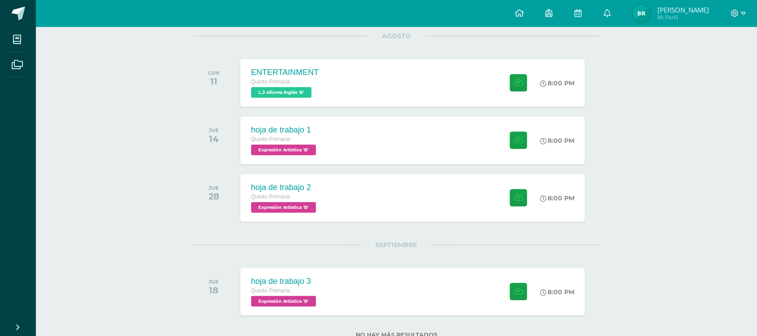
scroll to position [149, 0]
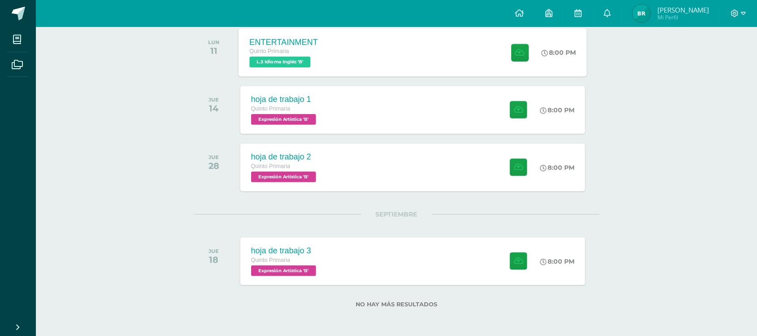
click at [389, 61] on div "ENTERTAINMENT Quinto Primaria L.3 Idioma Inglés 'B' 8:00 PM ENTERTAINMENT L.3 I…" at bounding box center [413, 52] width 349 height 48
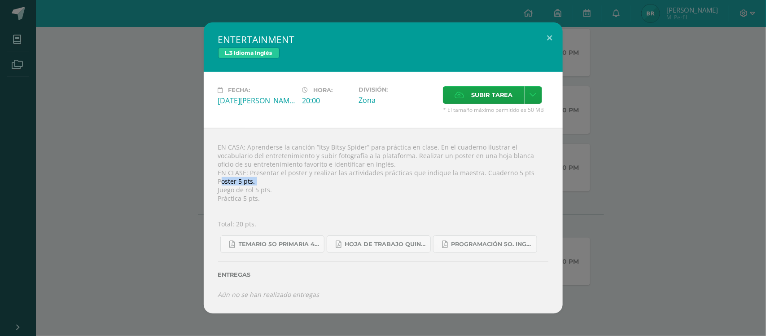
drag, startPoint x: 64, startPoint y: 192, endPoint x: 137, endPoint y: 180, distance: 73.6
click at [137, 180] on div "ENTERTAINMENT L.3 Idioma Inglés Fecha: [DATE][PERSON_NAME] Hora: 20:00 División…" at bounding box center [383, 167] width 759 height 290
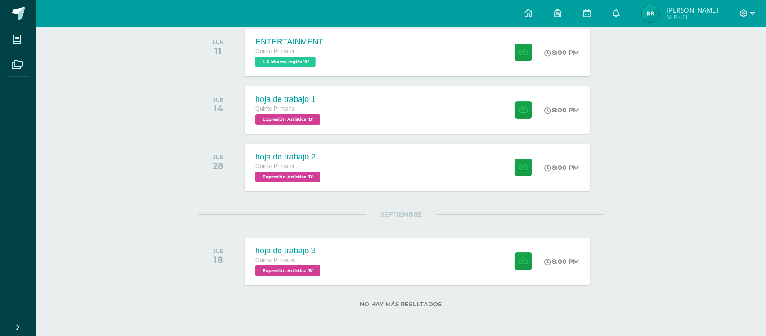
click at [137, 180] on div "ENTERTAINMENT L.3 Idioma Inglés Fecha: [DATE][PERSON_NAME] Hora: 20:00 División…" at bounding box center [383, 167] width 759 height 290
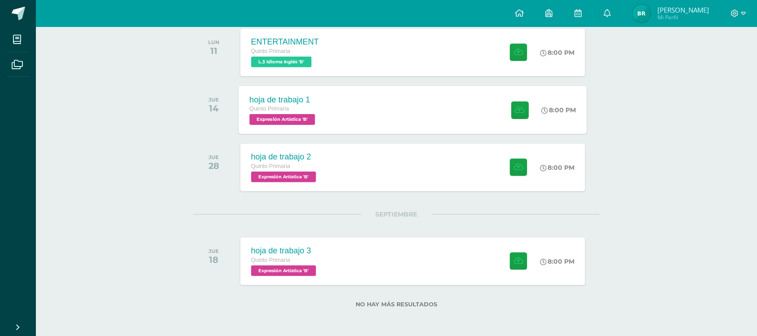
click at [296, 122] on span "Expresión Artística 'B'" at bounding box center [282, 119] width 66 height 11
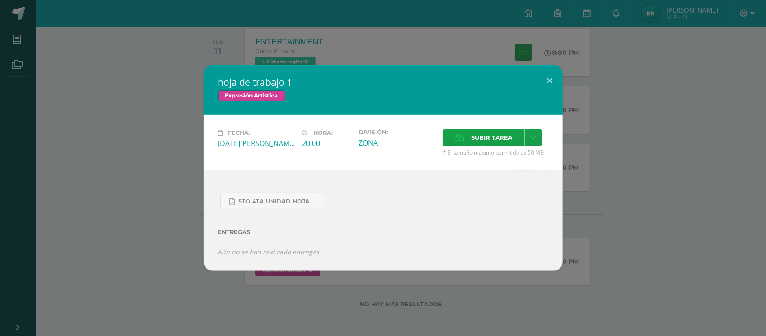
click at [129, 230] on div "hoja de trabajo 1 Expresión Artística Fecha: [DATE][PERSON_NAME] Hora: 20:00 Di…" at bounding box center [383, 167] width 759 height 205
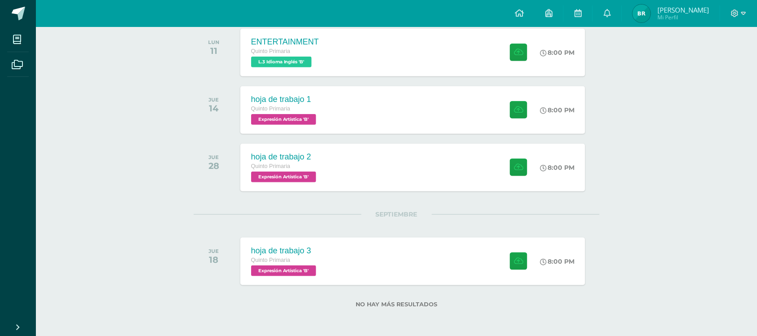
click at [283, 174] on span "Expresión Artística 'B'" at bounding box center [283, 176] width 65 height 11
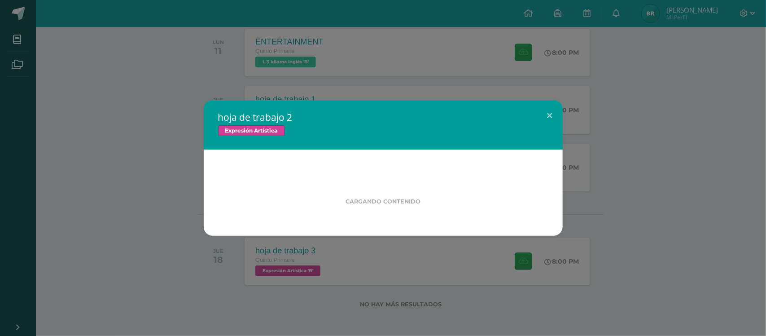
click at [153, 230] on div "hoja de trabajo 2 Expresión Artística Cargando contenido" at bounding box center [383, 168] width 759 height 136
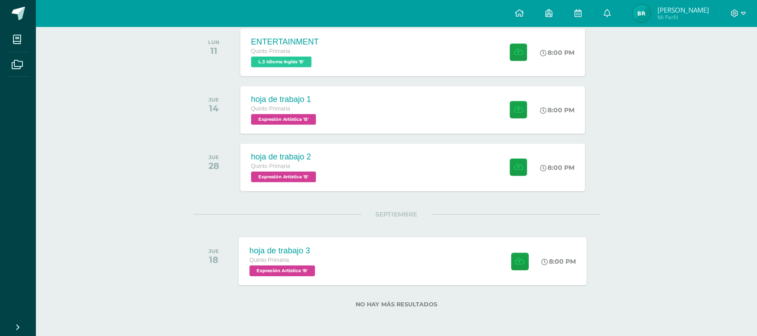
click at [304, 248] on div "hoja de trabajo 3" at bounding box center [283, 250] width 68 height 9
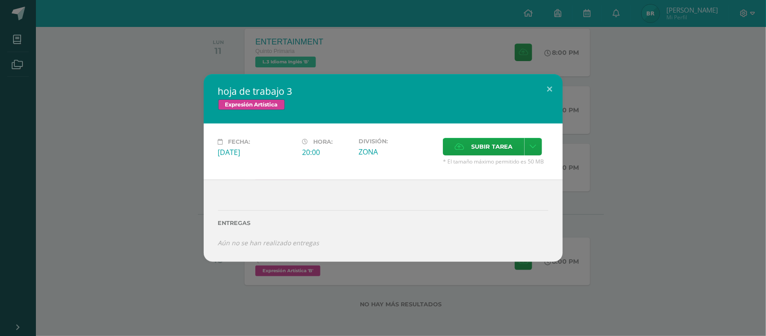
click at [108, 225] on div "hoja de trabajo 3 Expresión Artística Fecha: [DATE] Hora: 20:00 División: Subir…" at bounding box center [383, 168] width 759 height 188
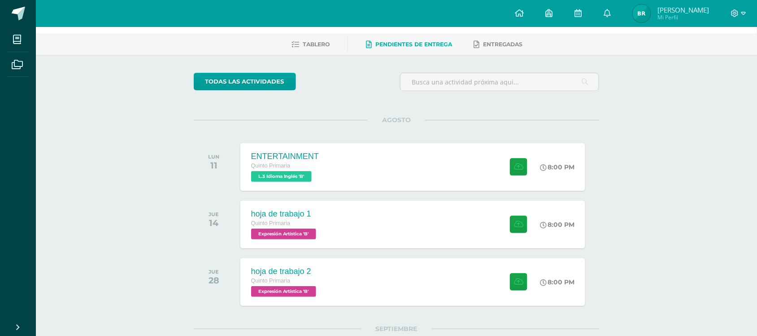
scroll to position [0, 0]
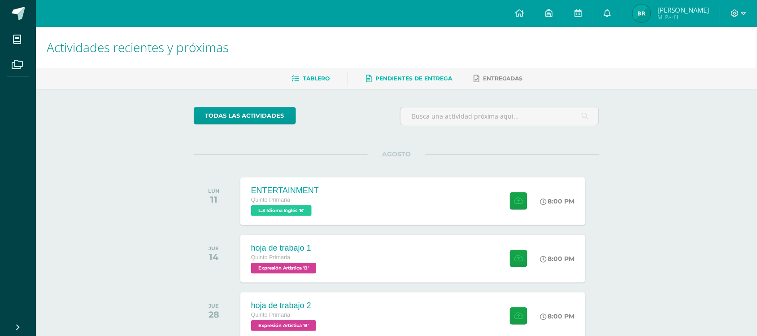
click at [316, 77] on span "Tablero" at bounding box center [316, 78] width 27 height 7
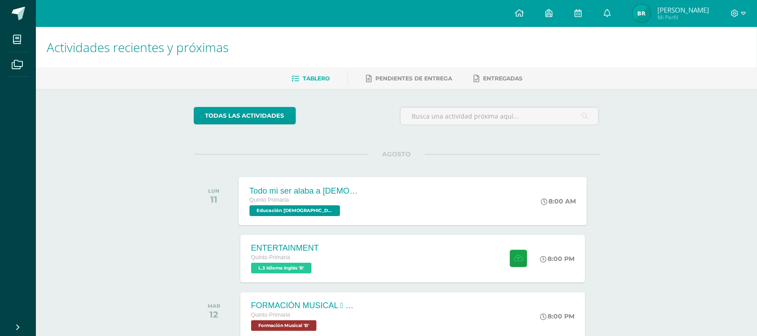
click at [287, 201] on span "Quinto Primaria" at bounding box center [268, 200] width 39 height 6
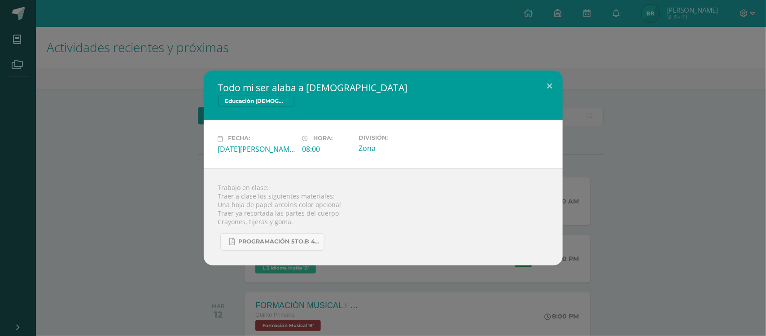
click at [74, 156] on div "Todo mi ser alaba a [DEMOGRAPHIC_DATA] Educación [DEMOGRAPHIC_DATA] Fecha: [DAT…" at bounding box center [383, 167] width 759 height 194
